Goal: Navigation & Orientation: Find specific page/section

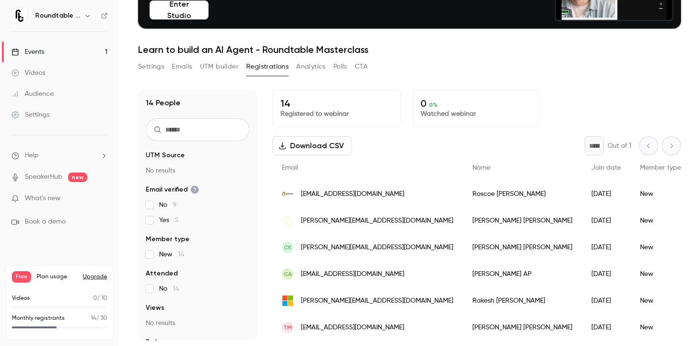
click at [311, 67] on button "Analytics" at bounding box center [311, 66] width 30 height 15
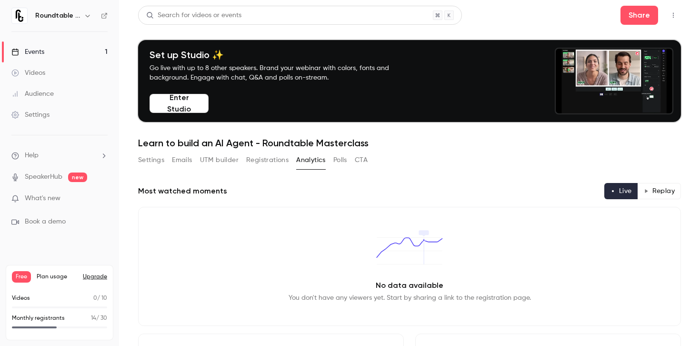
click at [209, 162] on button "UTM builder" at bounding box center [219, 159] width 39 height 15
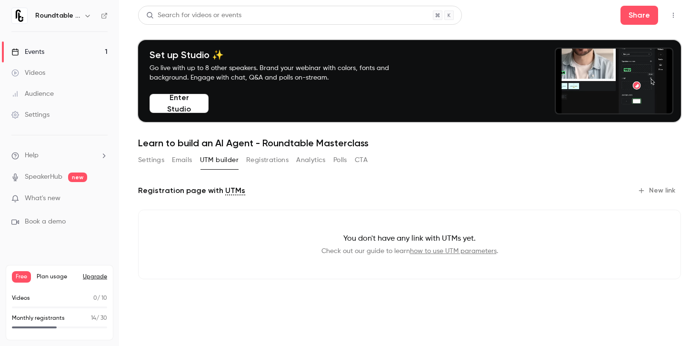
click at [180, 162] on button "Emails" at bounding box center [182, 159] width 20 height 15
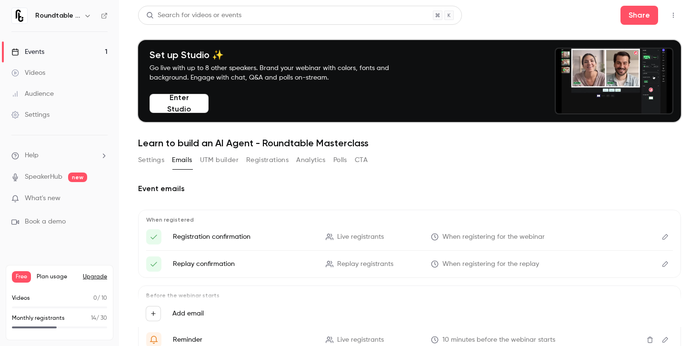
click at [153, 165] on button "Settings" at bounding box center [151, 159] width 26 height 15
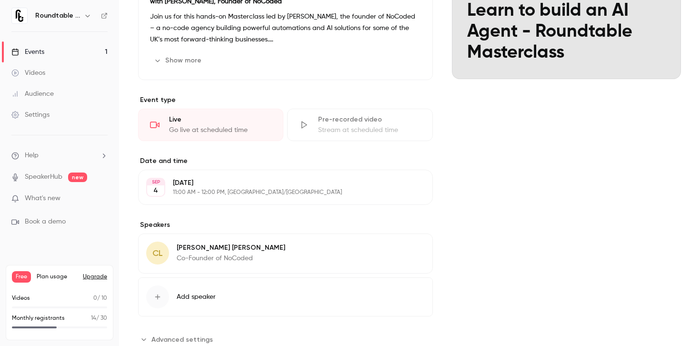
scroll to position [274, 0]
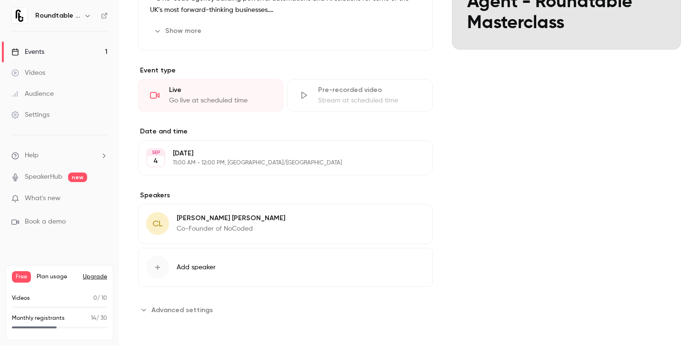
click at [36, 77] on div "Videos" at bounding box center [28, 73] width 34 height 10
